Goal: Task Accomplishment & Management: Use online tool/utility

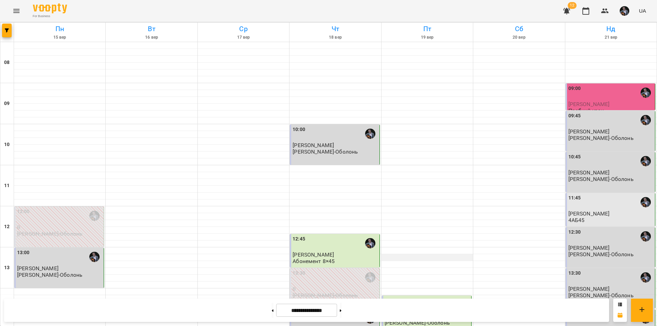
scroll to position [281, 0]
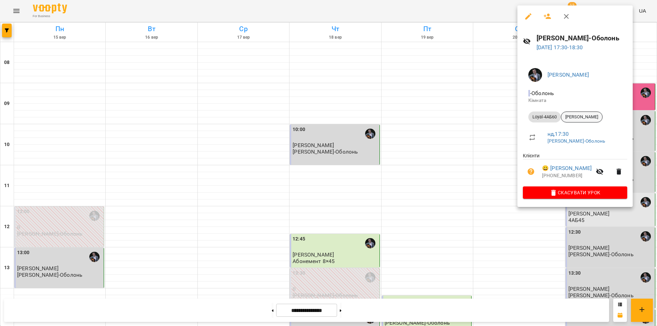
click at [576, 117] on span "[PERSON_NAME]" at bounding box center [581, 117] width 41 height 6
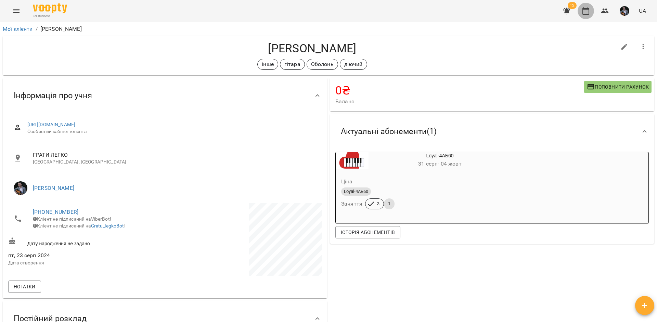
click at [584, 13] on icon "button" at bounding box center [586, 11] width 8 height 8
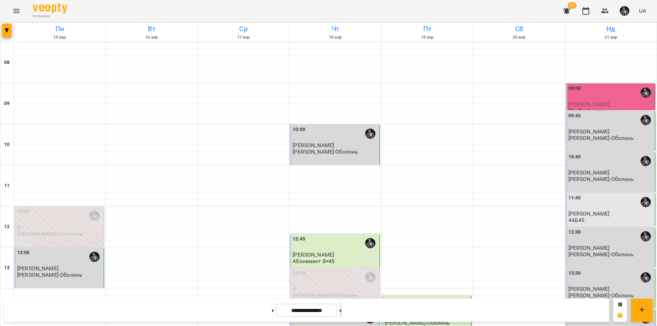
click at [341, 311] on button at bounding box center [341, 310] width 2 height 15
type input "**********"
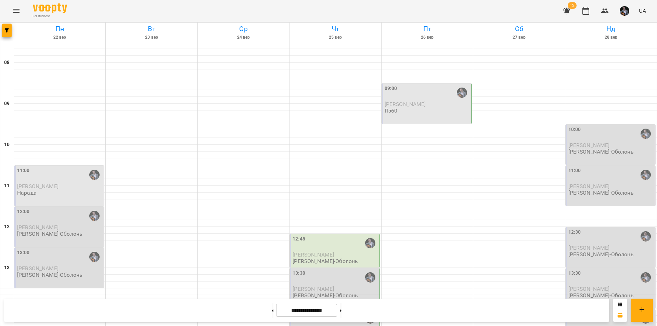
scroll to position [281, 0]
